Goal: Information Seeking & Learning: Learn about a topic

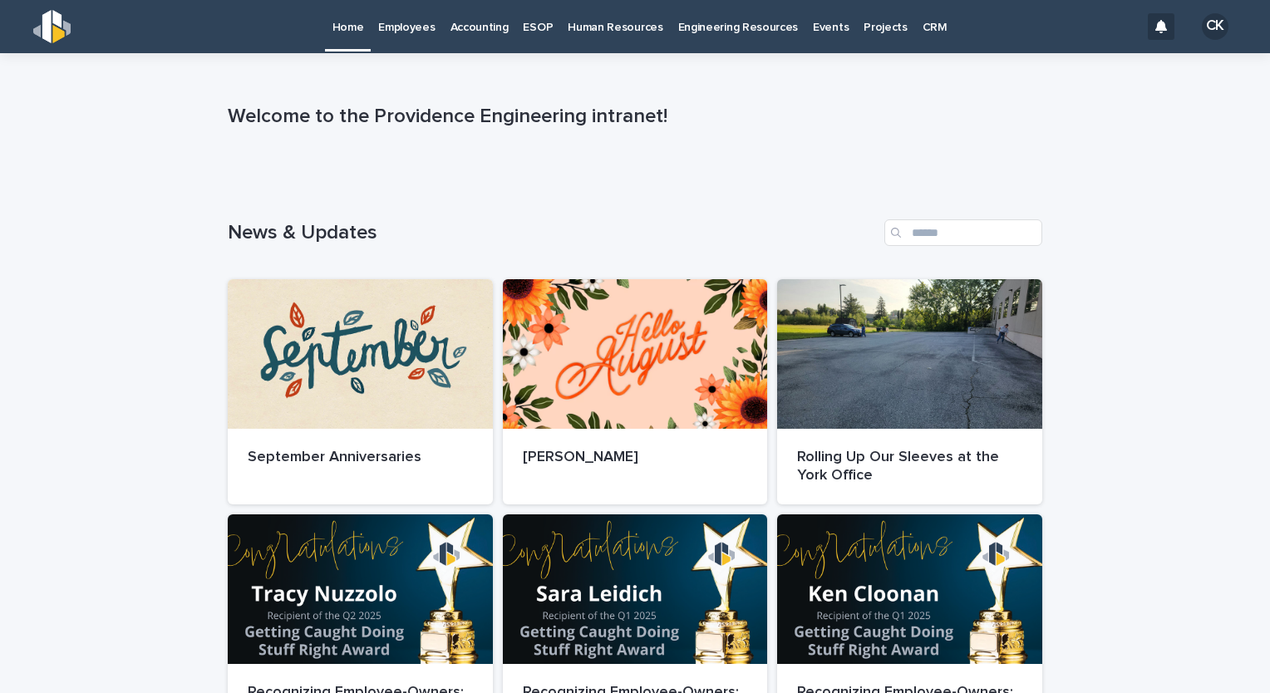
click at [409, 34] on p "Employees" at bounding box center [406, 17] width 57 height 35
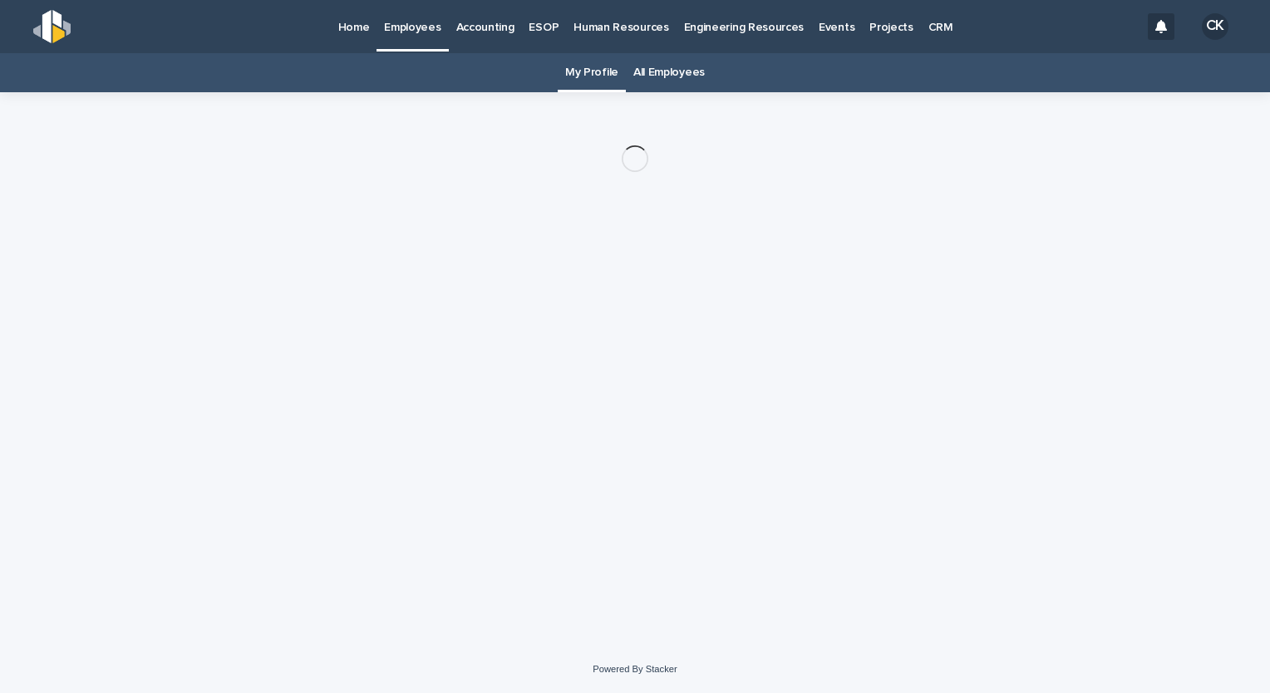
click at [666, 74] on link "All Employees" at bounding box center [670, 72] width 72 height 39
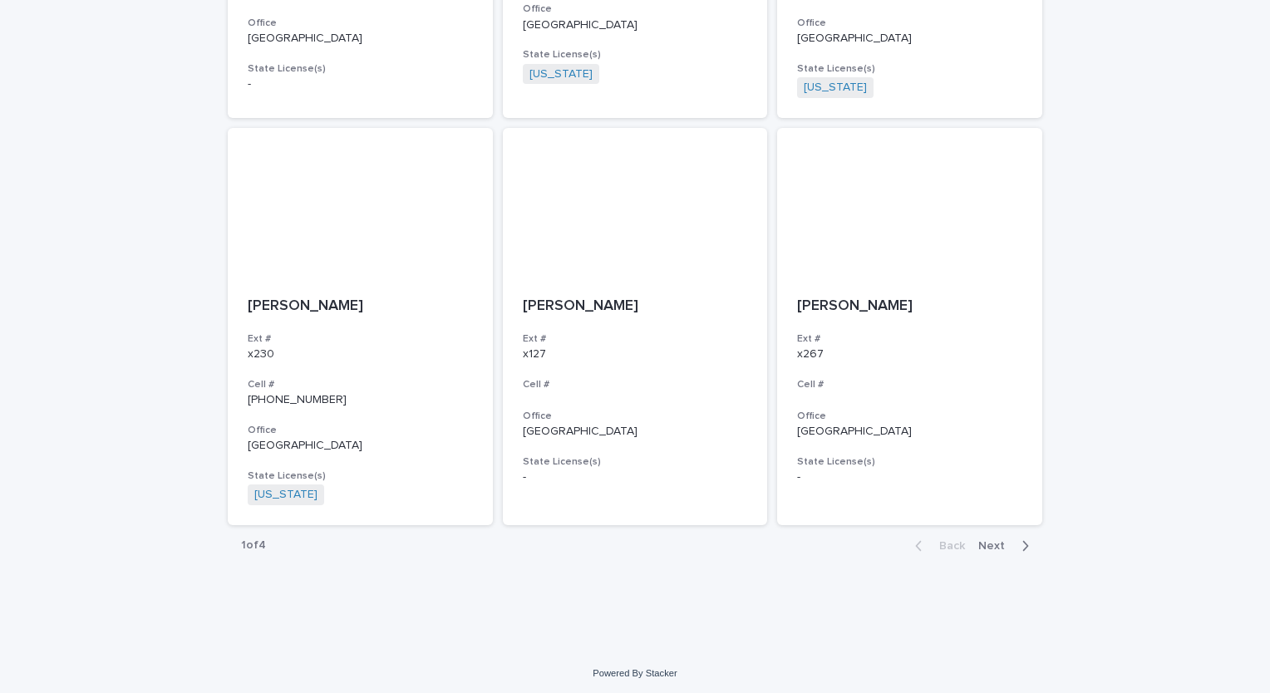
scroll to position [2930, 0]
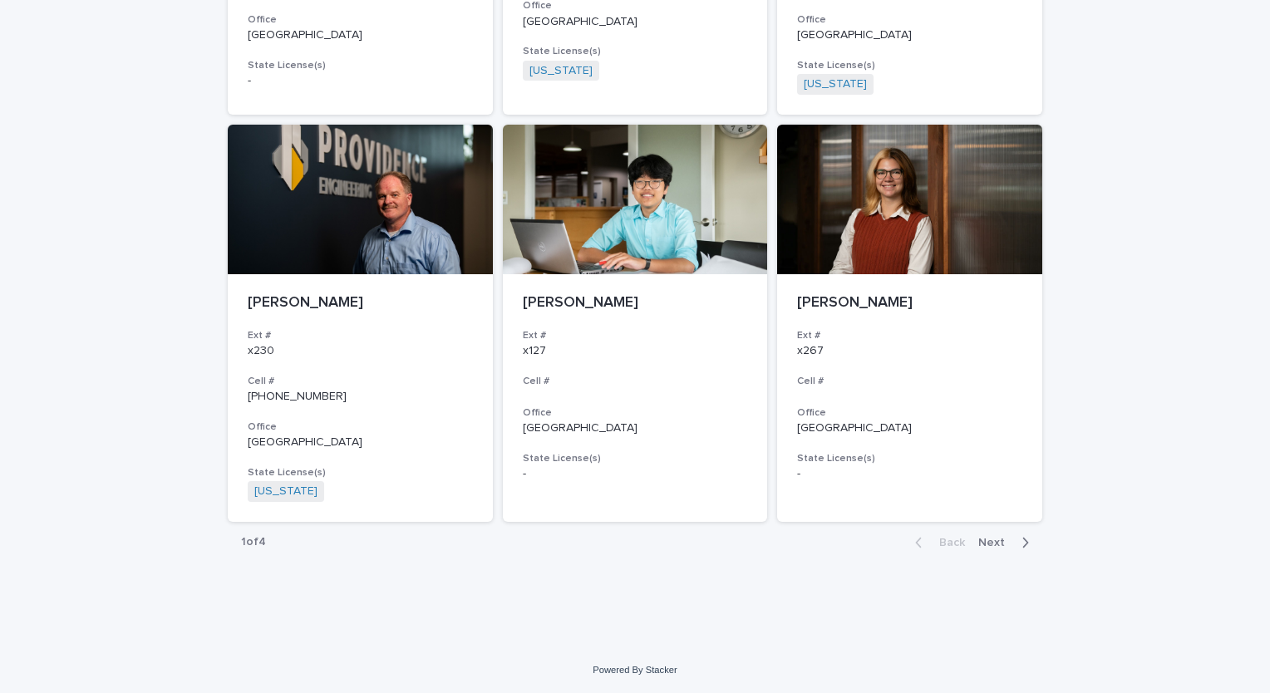
click at [986, 535] on button "Next" at bounding box center [1007, 542] width 71 height 15
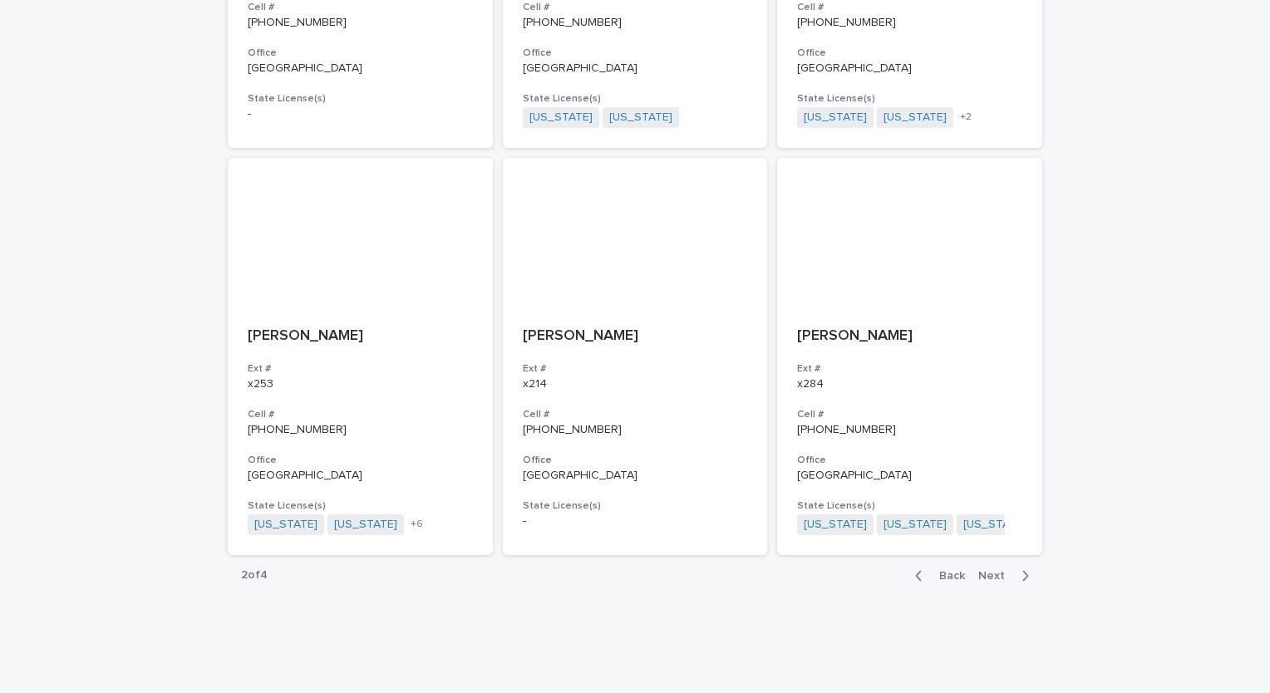
scroll to position [2910, 0]
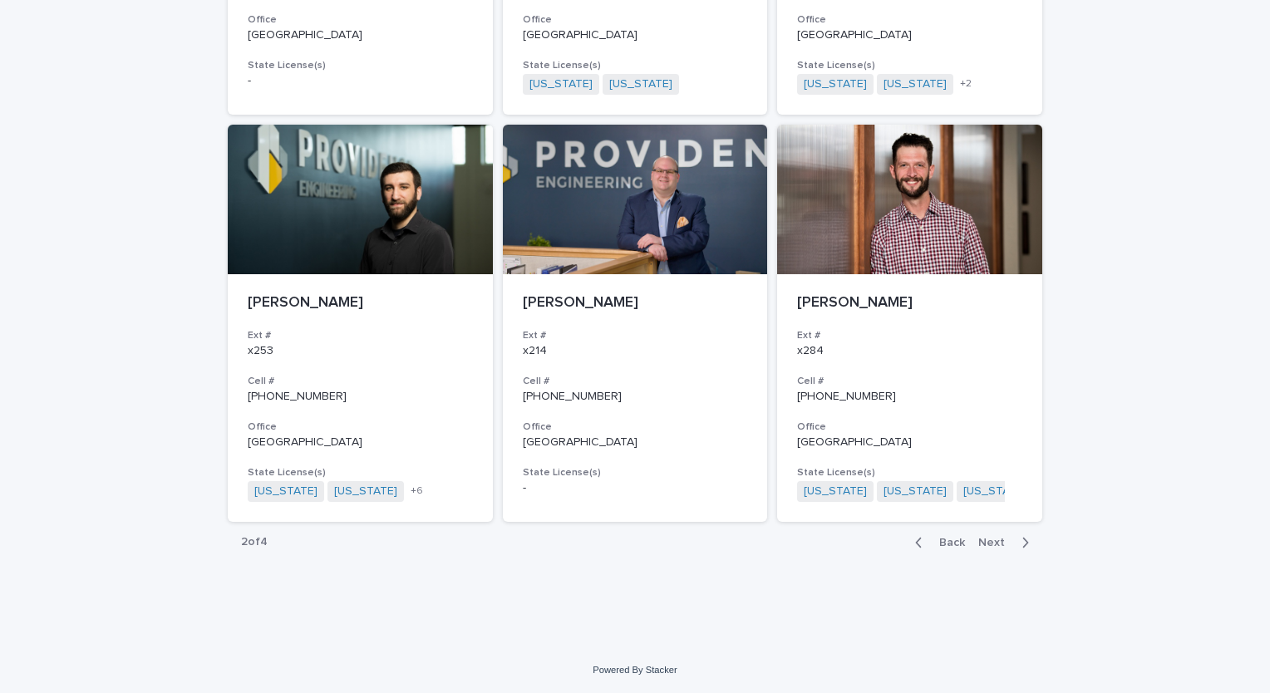
click at [936, 547] on span "Back" at bounding box center [948, 543] width 36 height 12
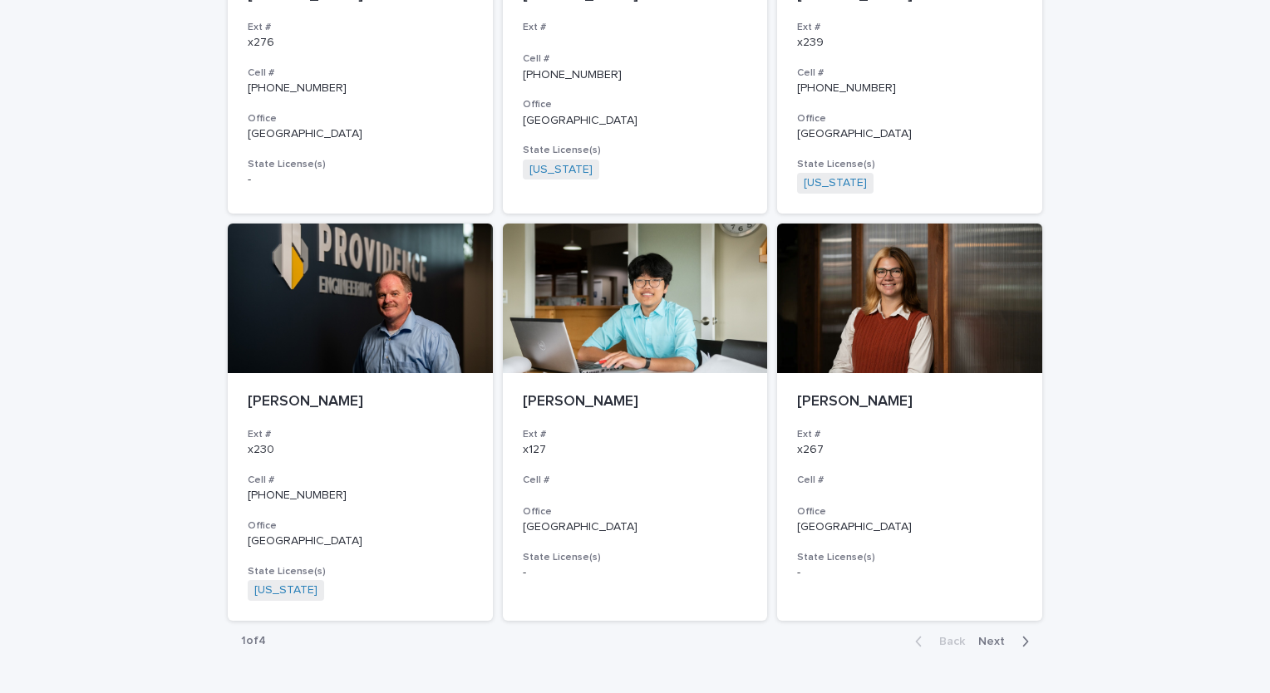
scroll to position [2847, 0]
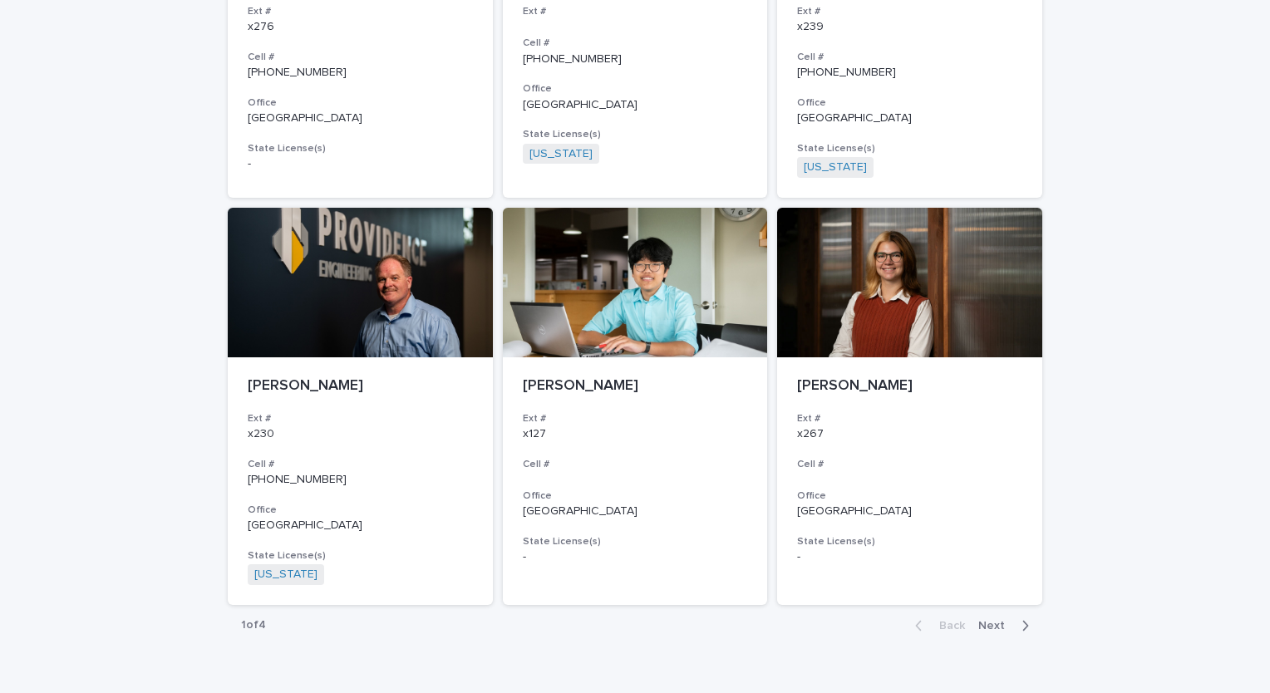
click at [1000, 620] on span "Next" at bounding box center [997, 626] width 37 height 12
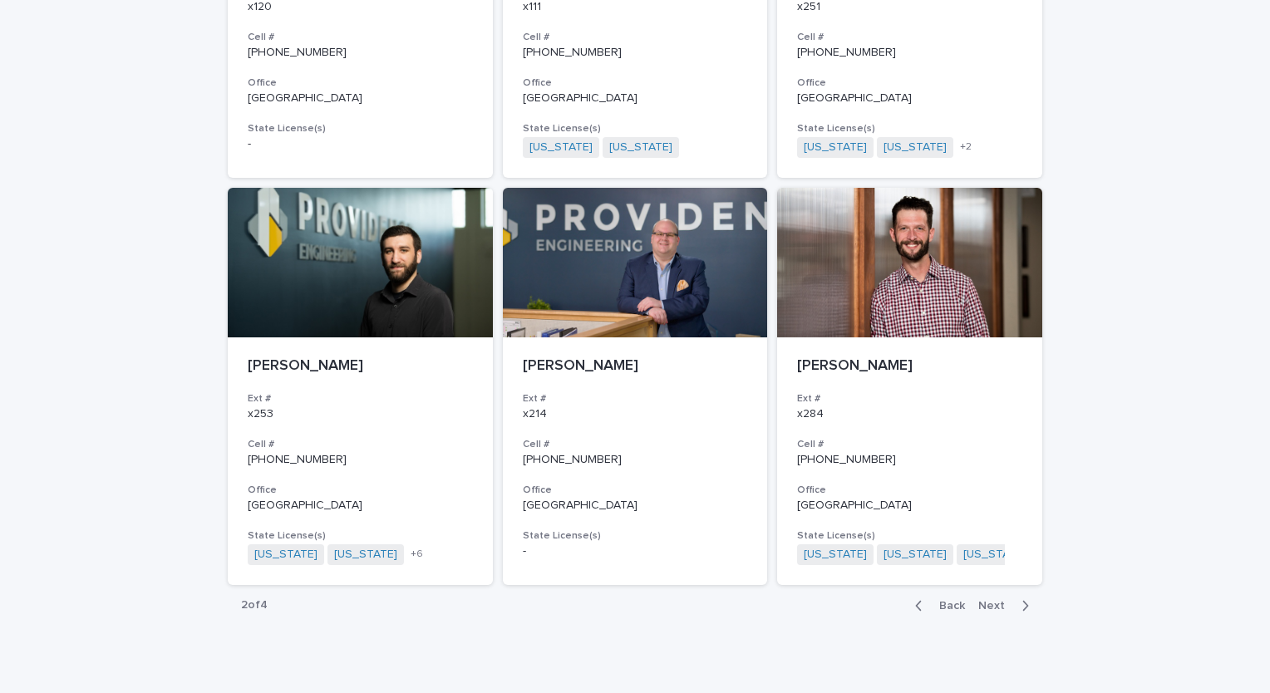
click at [993, 603] on span "Next" at bounding box center [997, 606] width 37 height 12
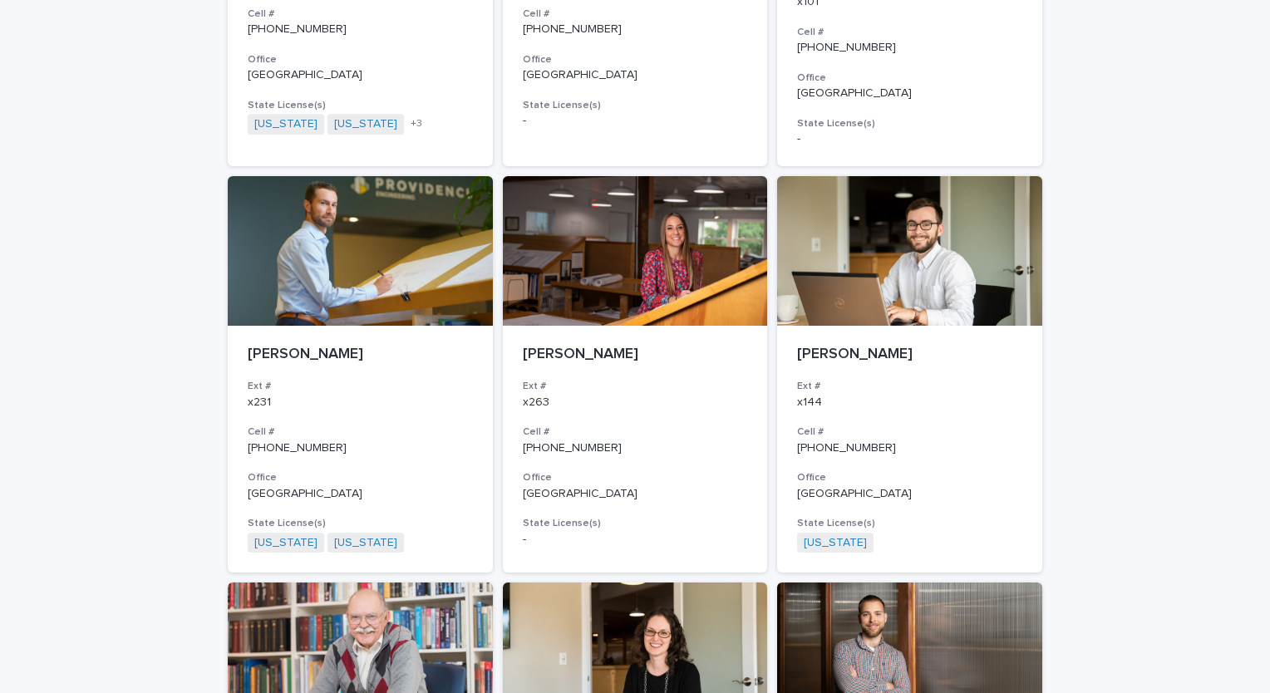
scroll to position [851, 0]
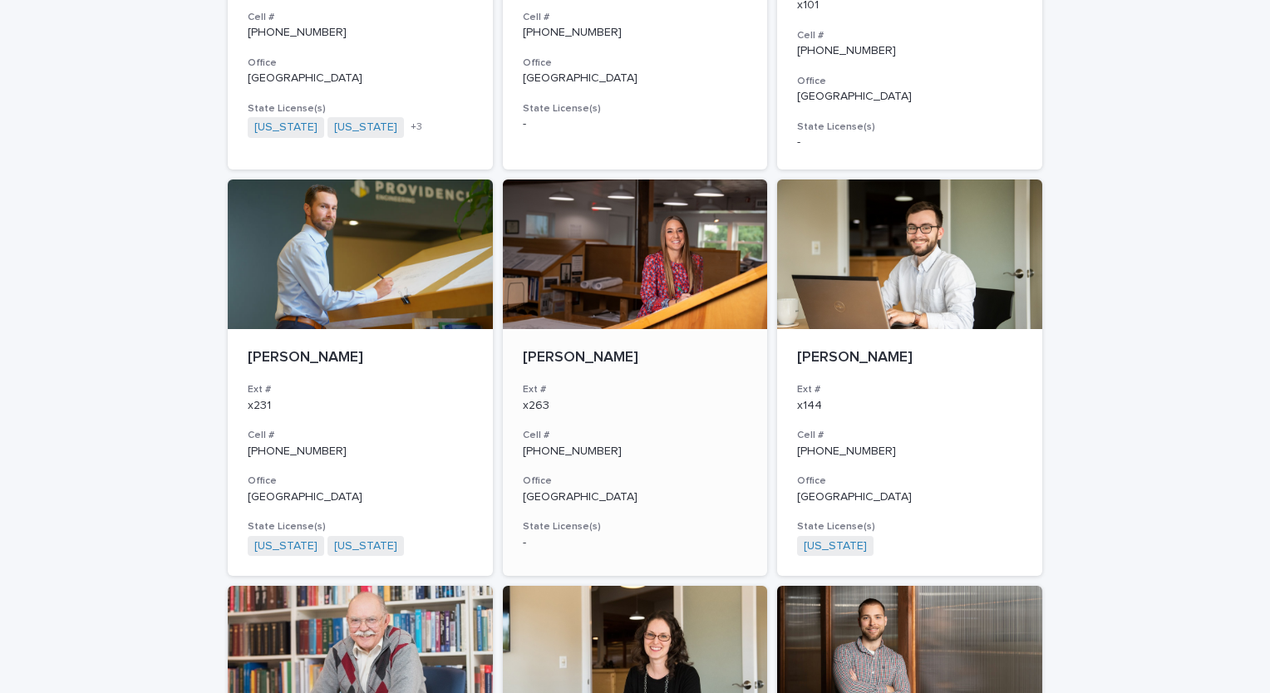
click at [618, 274] on div at bounding box center [635, 255] width 265 height 150
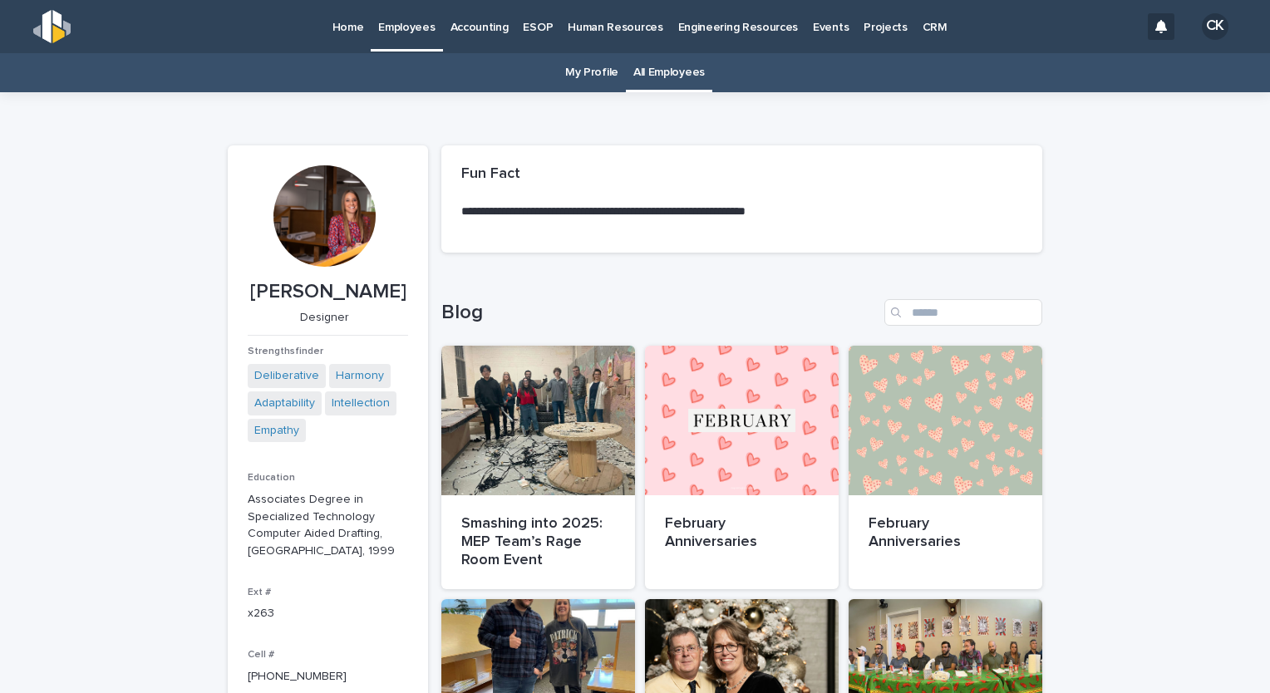
click at [359, 28] on p "Home" at bounding box center [349, 17] width 32 height 35
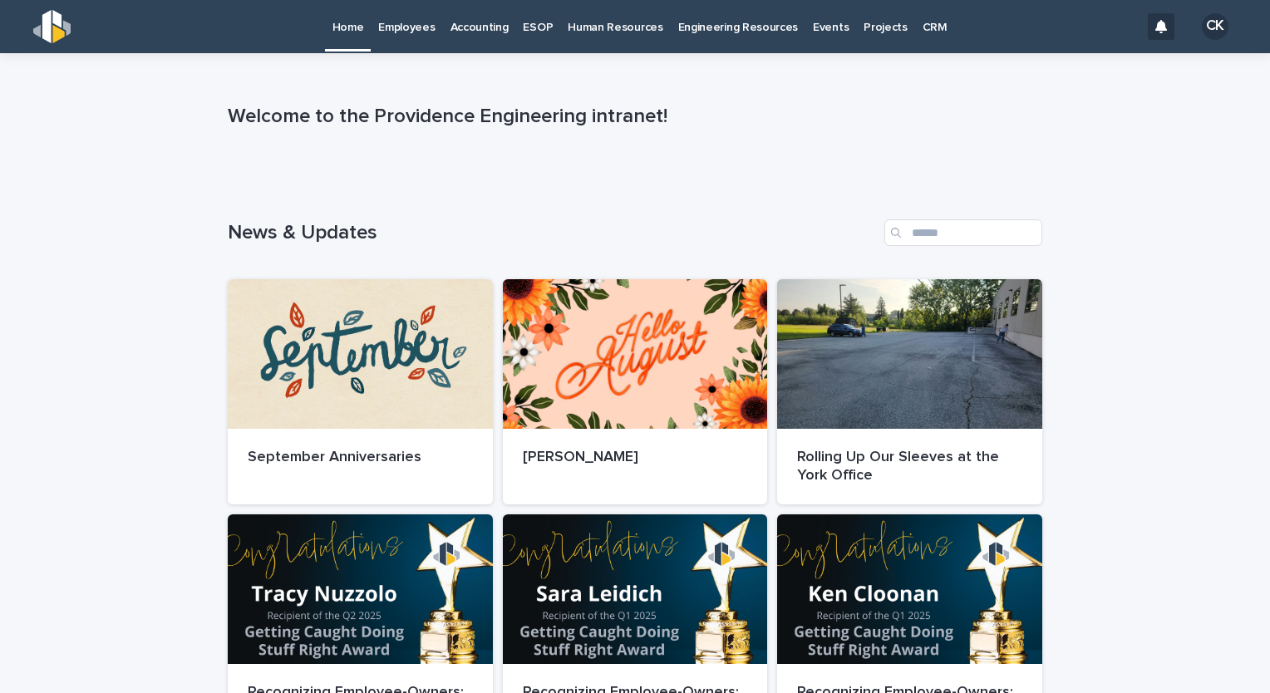
click at [429, 35] on link "Employees" at bounding box center [407, 26] width 72 height 52
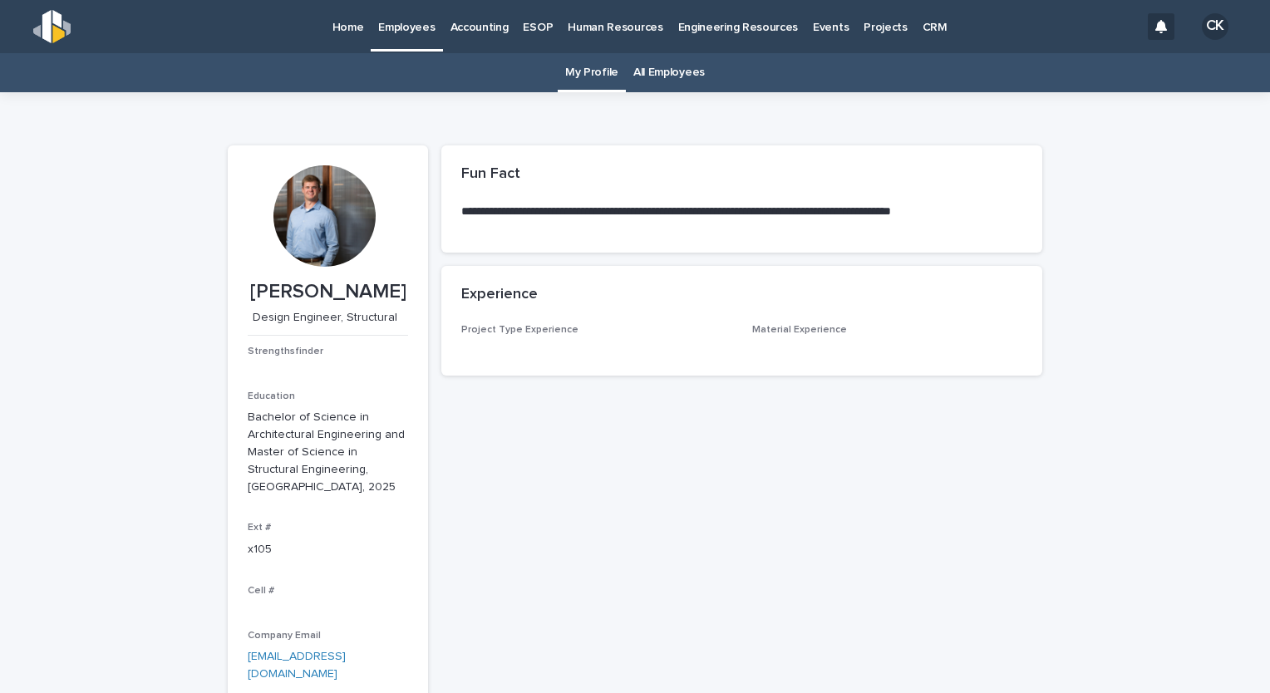
click at [649, 78] on link "All Employees" at bounding box center [670, 72] width 72 height 39
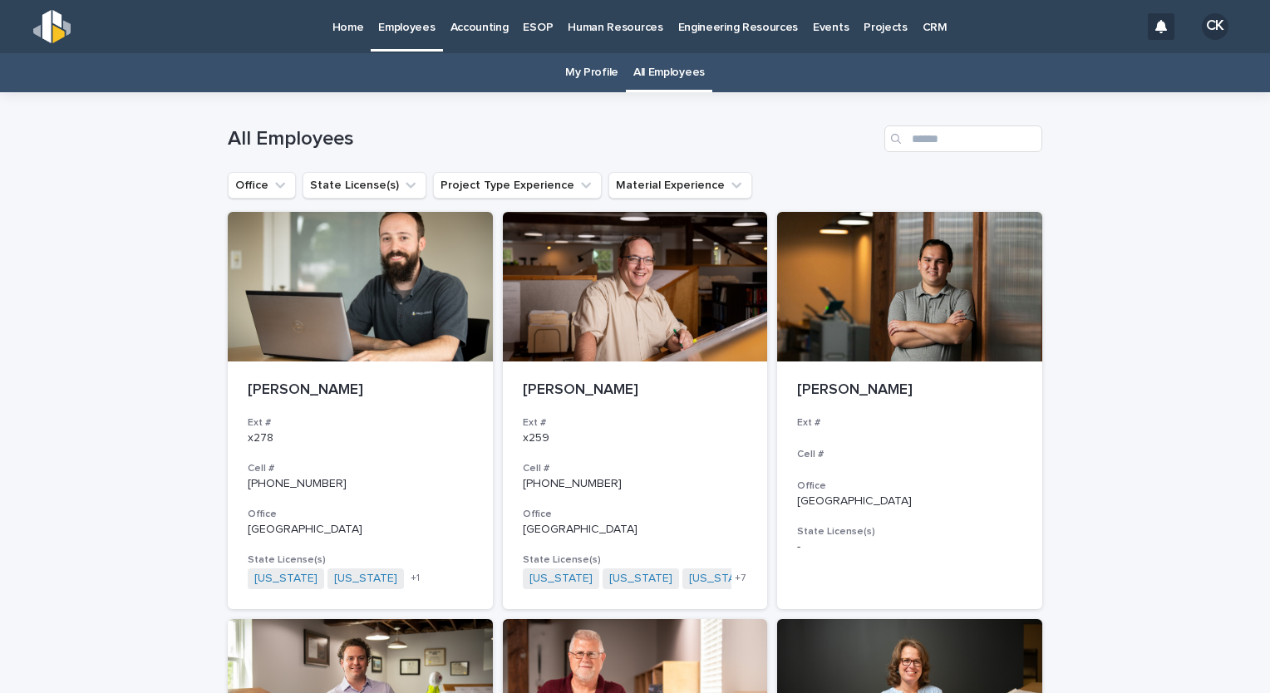
click at [340, 31] on p "Home" at bounding box center [349, 17] width 32 height 35
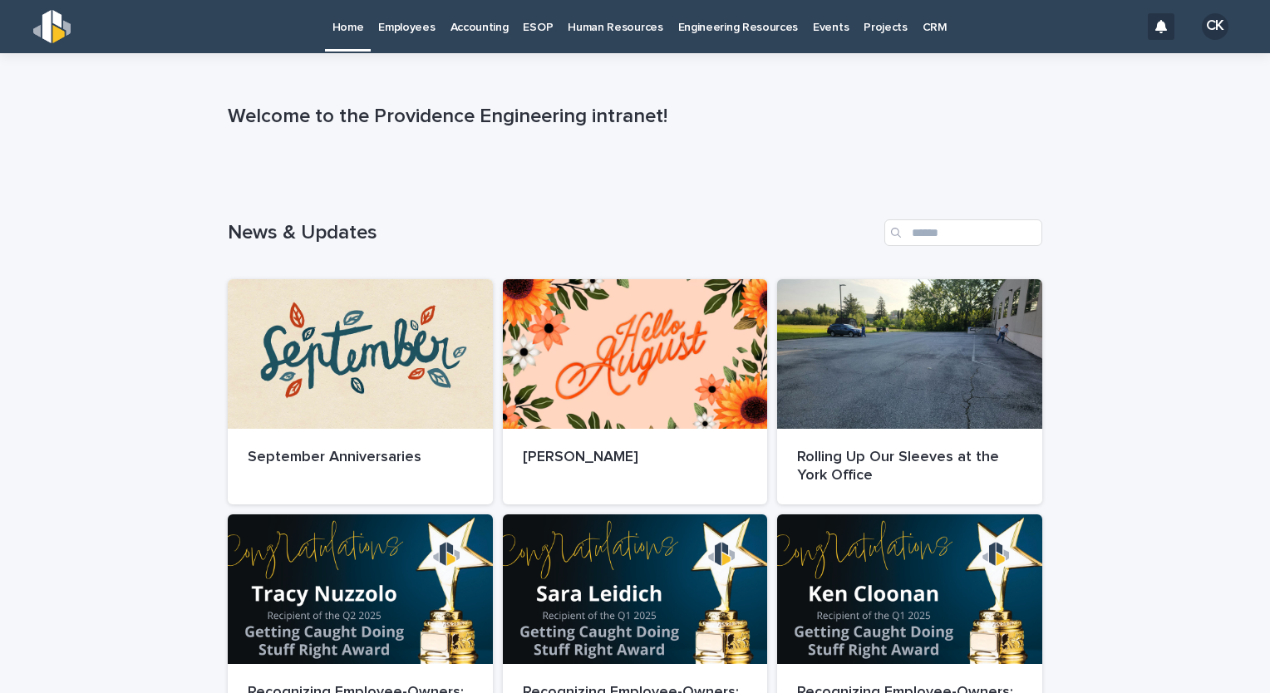
click at [417, 25] on p "Employees" at bounding box center [406, 17] width 57 height 35
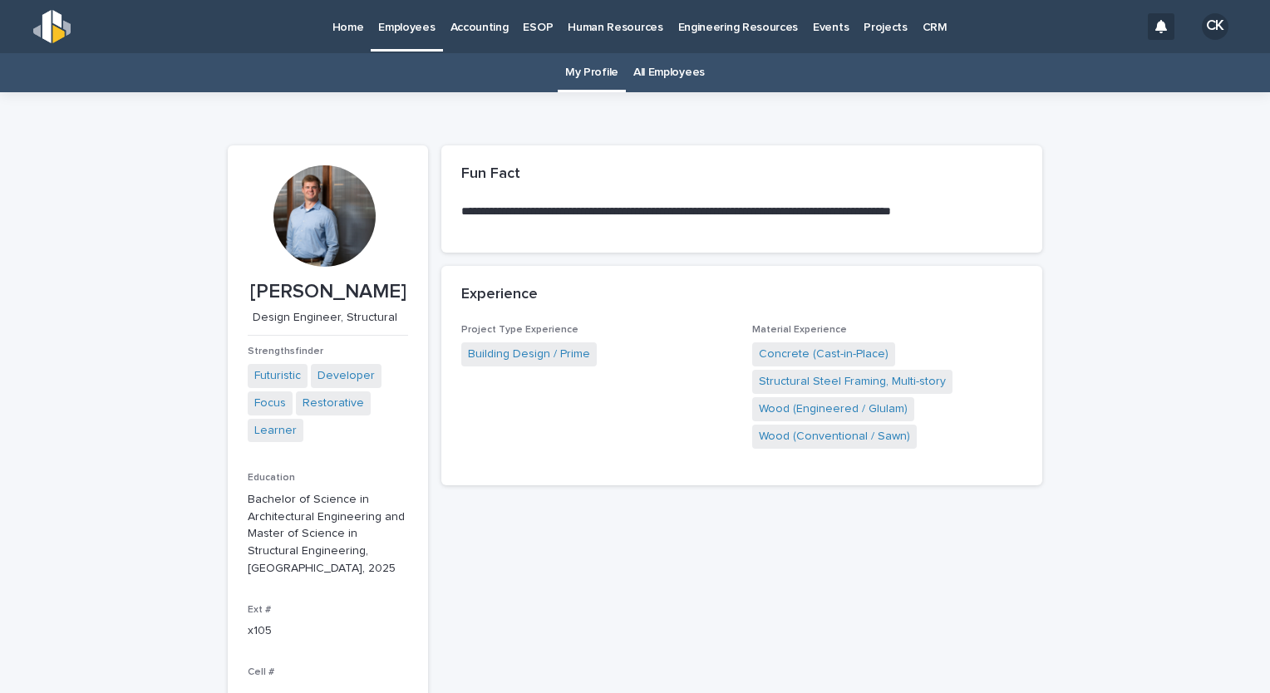
click at [671, 75] on link "All Employees" at bounding box center [670, 72] width 72 height 39
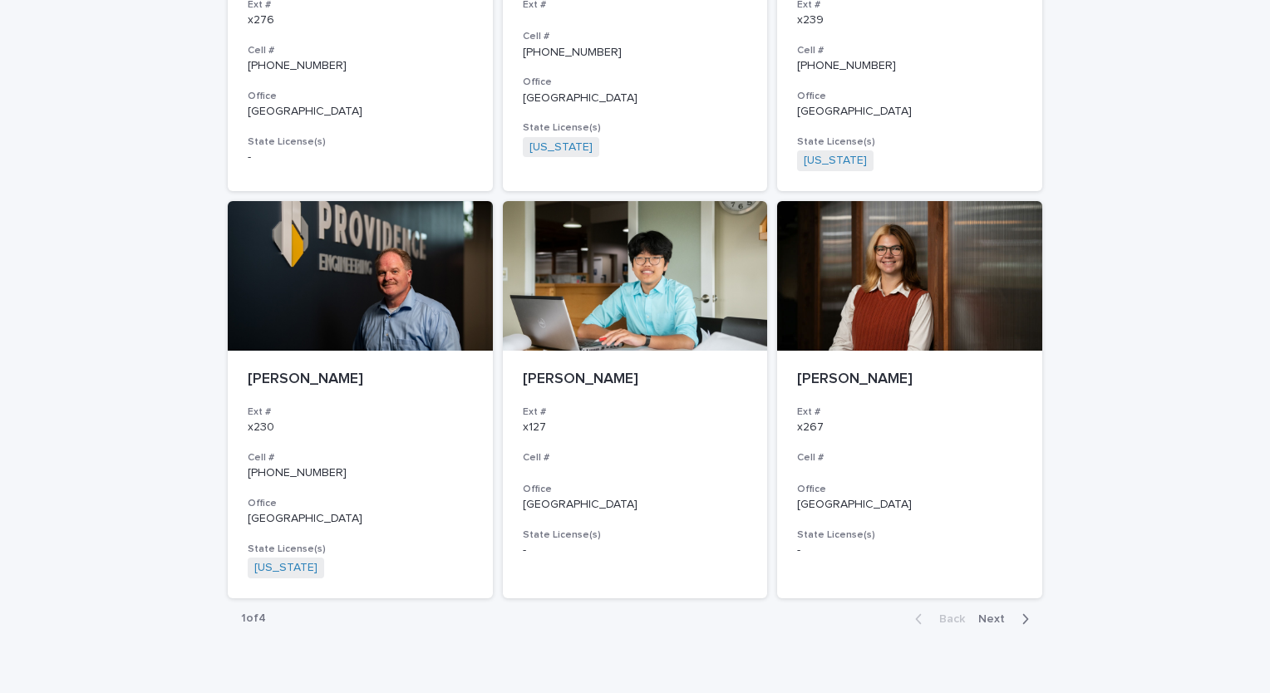
scroll to position [2930, 0]
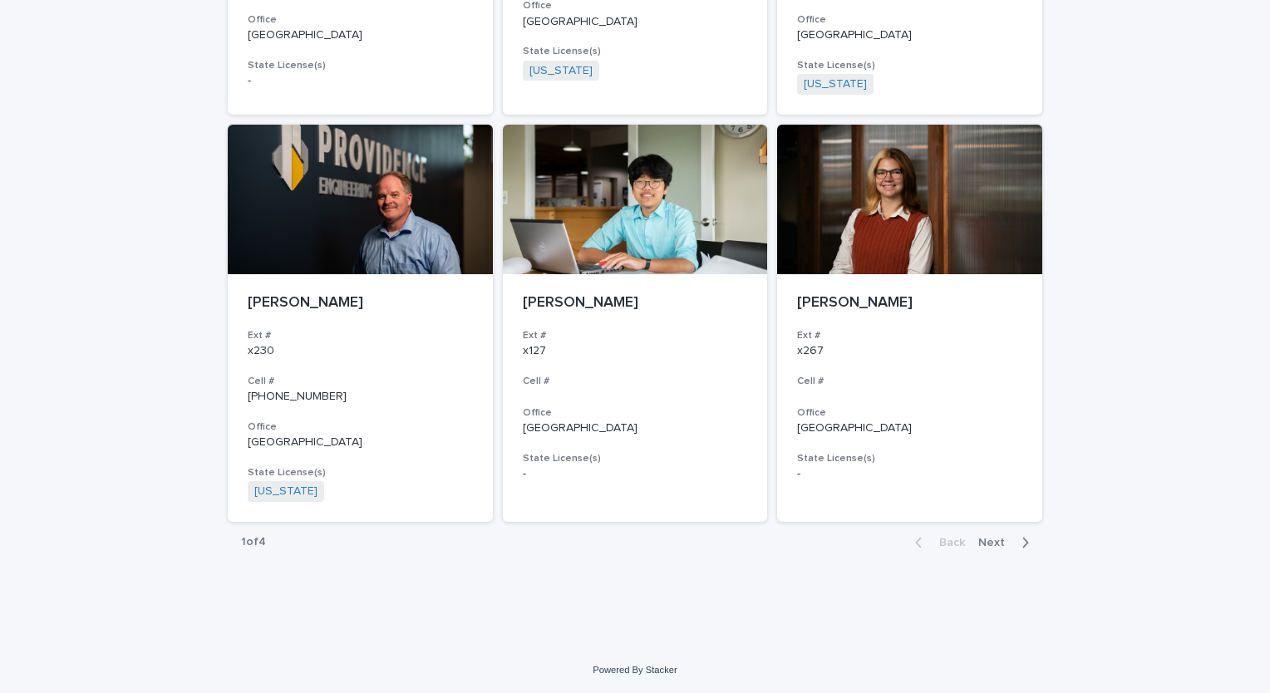
click at [985, 540] on span "Next" at bounding box center [997, 543] width 37 height 12
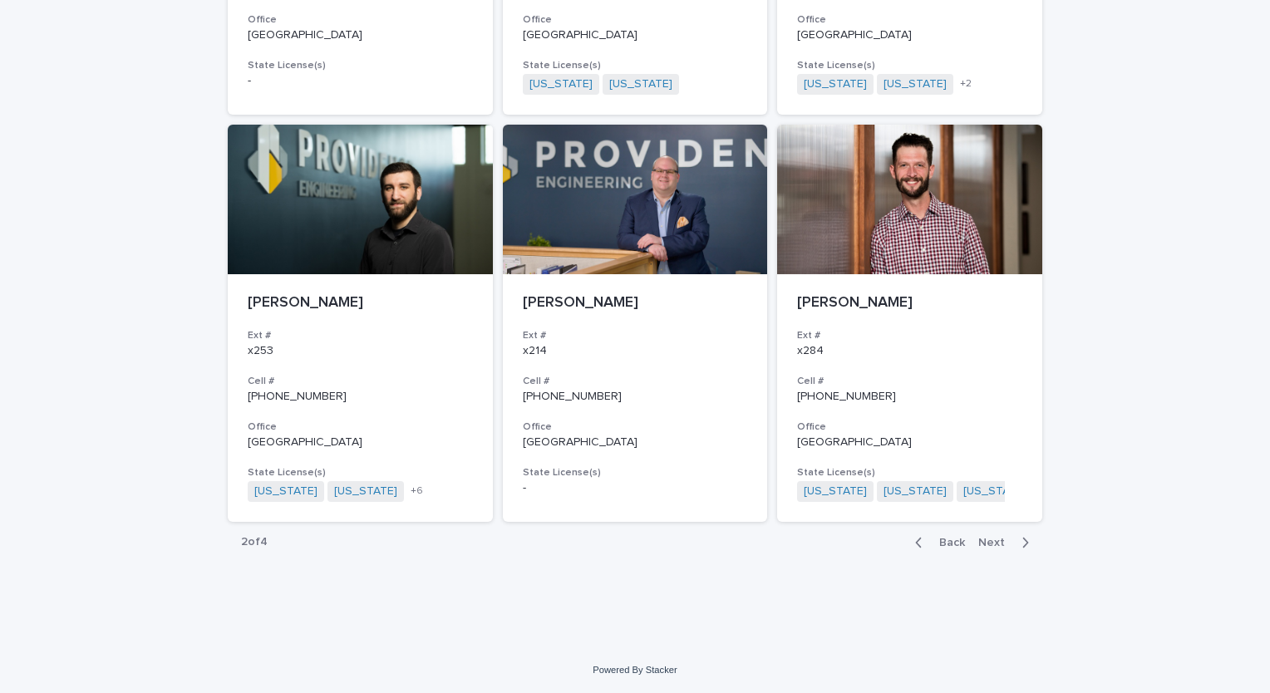
click at [991, 545] on span "Next" at bounding box center [997, 543] width 37 height 12
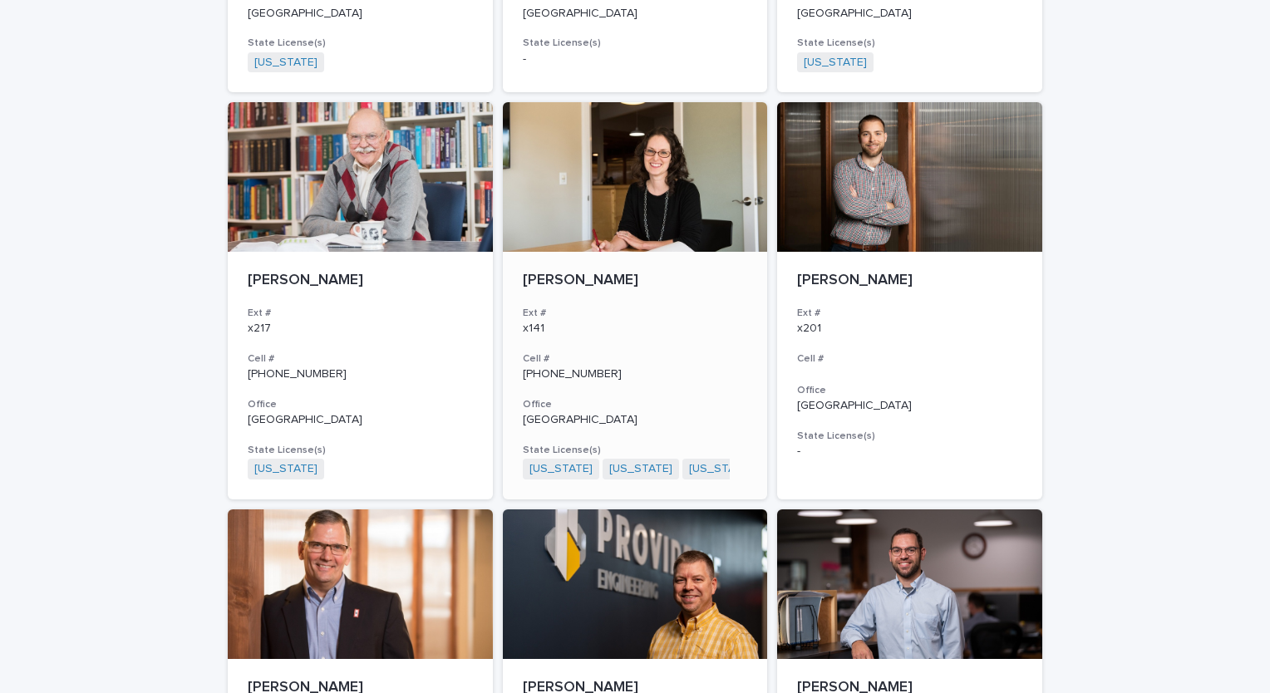
scroll to position [1247, 0]
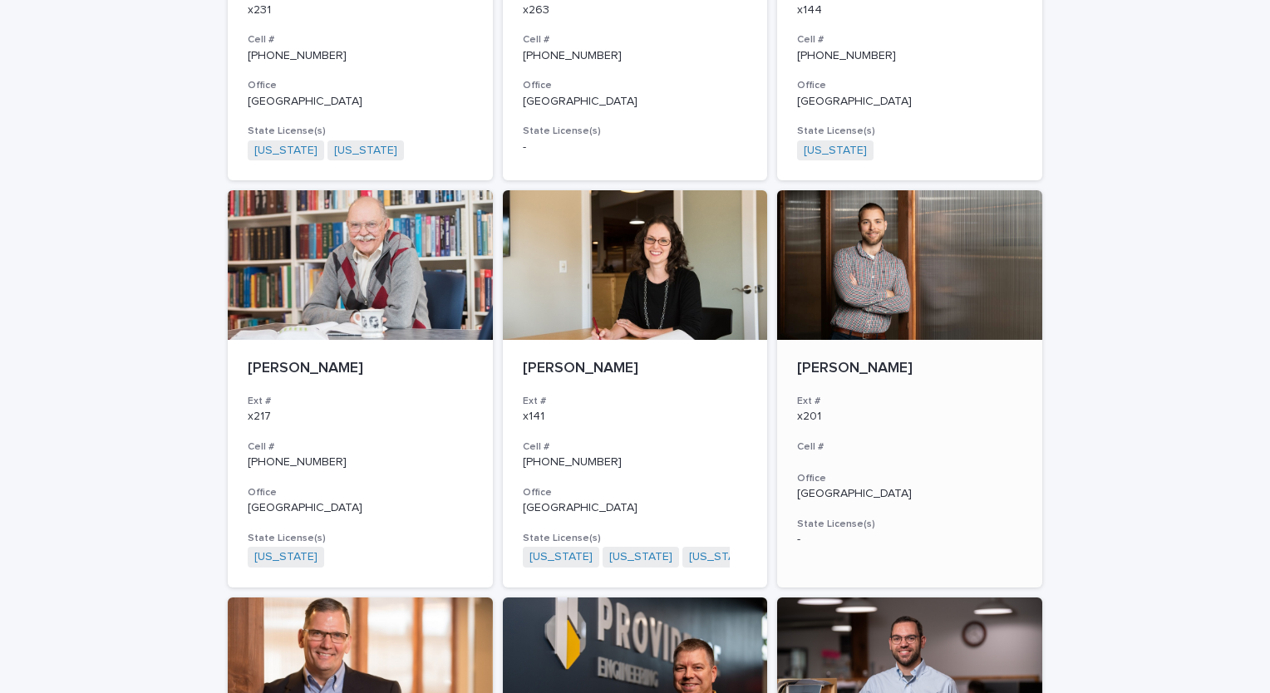
click at [866, 299] on div at bounding box center [909, 265] width 265 height 150
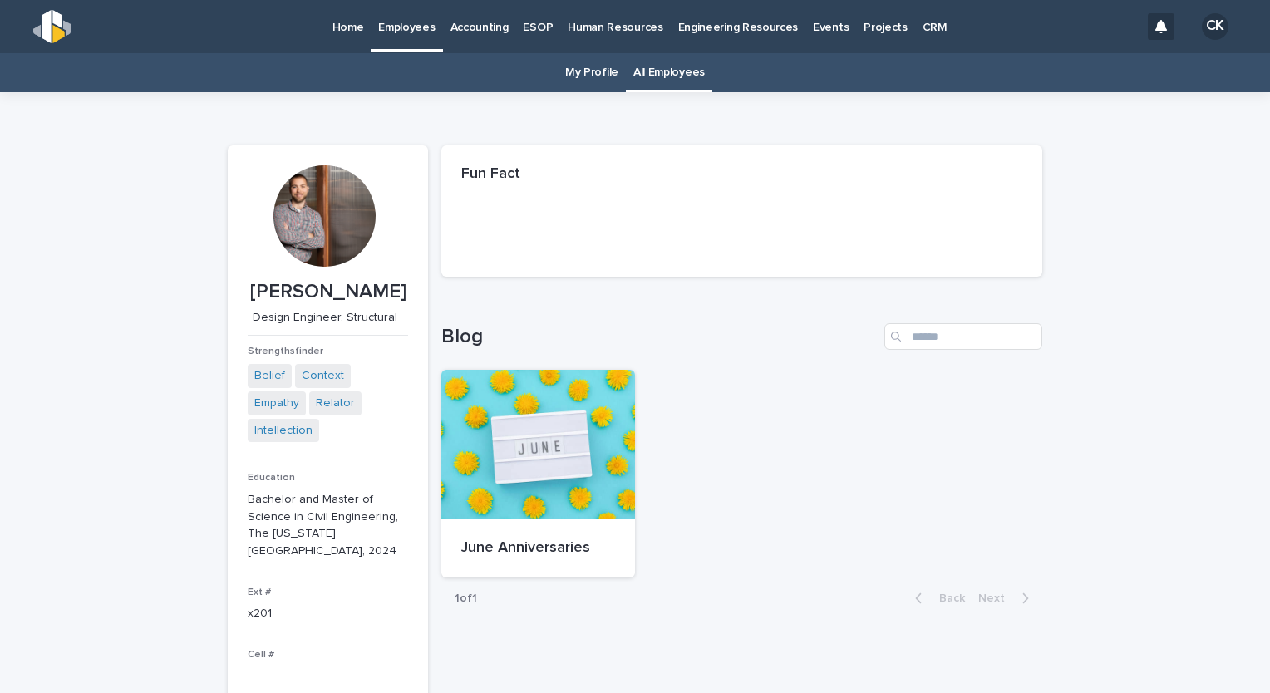
click at [363, 15] on div "Home" at bounding box center [348, 17] width 47 height 35
